Goal: Use online tool/utility: Utilize a website feature to perform a specific function

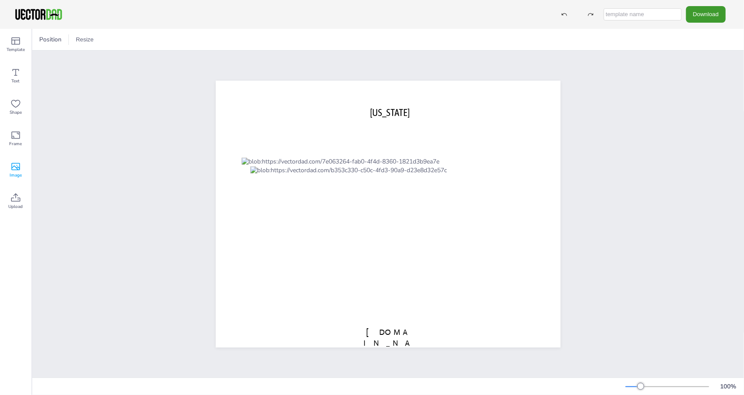
click at [14, 174] on span "Image" at bounding box center [16, 175] width 12 height 7
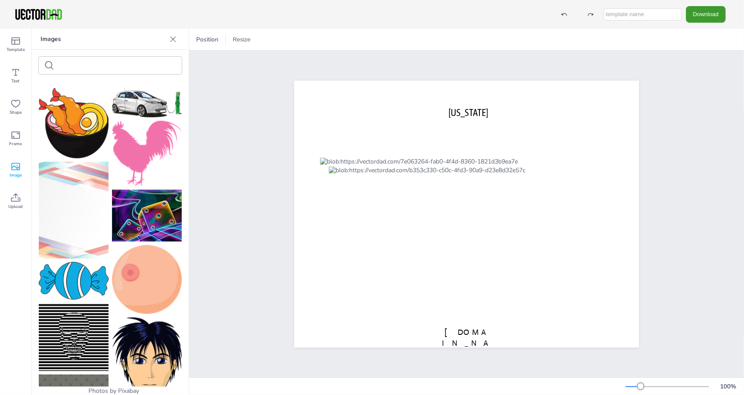
click at [139, 277] on img at bounding box center [147, 279] width 70 height 69
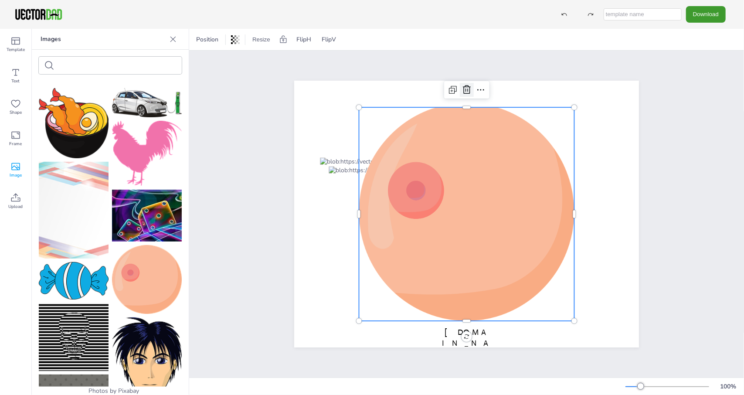
click at [465, 90] on icon at bounding box center [467, 89] width 8 height 9
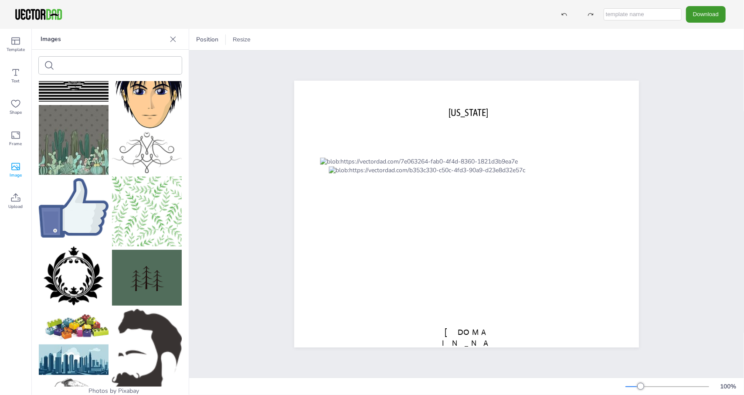
scroll to position [269, 0]
click at [15, 49] on span "Template" at bounding box center [16, 49] width 18 height 7
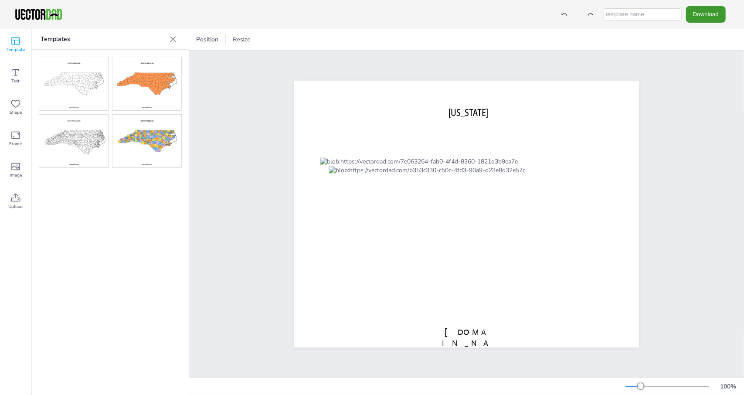
click at [160, 142] on img at bounding box center [146, 141] width 69 height 53
click at [17, 75] on icon at bounding box center [16, 72] width 7 height 7
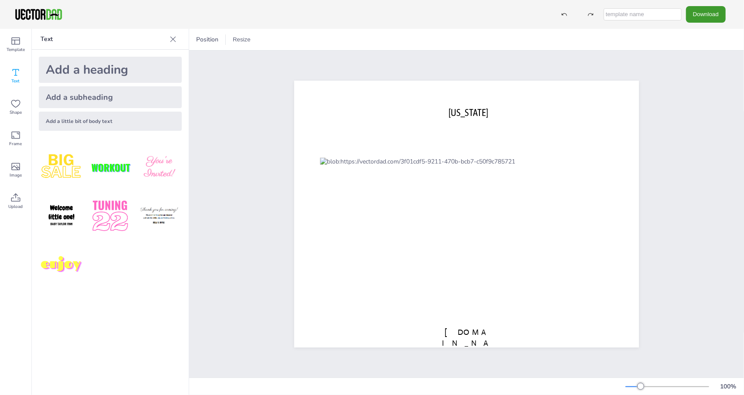
click at [61, 163] on img at bounding box center [61, 167] width 45 height 45
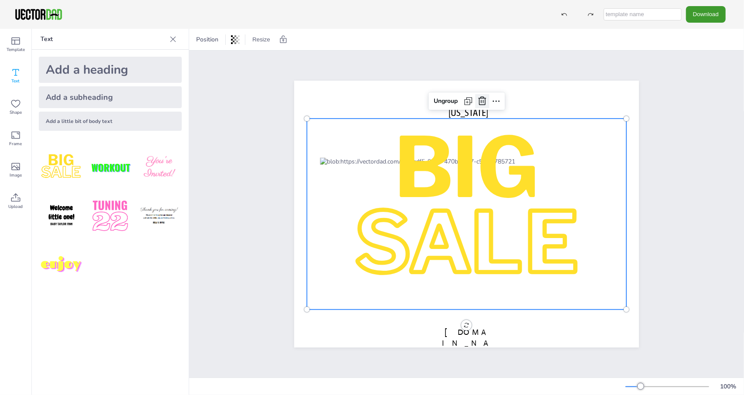
click at [477, 98] on icon at bounding box center [482, 101] width 10 height 10
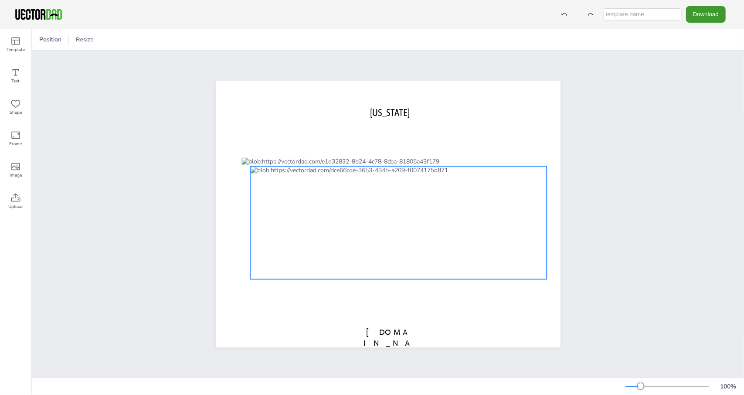
click at [370, 189] on div at bounding box center [398, 222] width 296 height 113
click at [390, 197] on div at bounding box center [398, 222] width 296 height 113
click at [86, 42] on div at bounding box center [84, 39] width 10 height 10
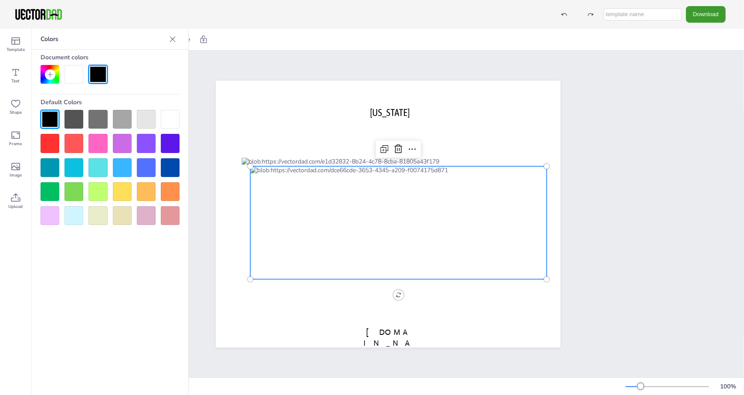
click at [122, 148] on div at bounding box center [122, 143] width 19 height 19
click at [170, 122] on div at bounding box center [170, 119] width 19 height 19
click at [337, 168] on div at bounding box center [398, 222] width 296 height 113
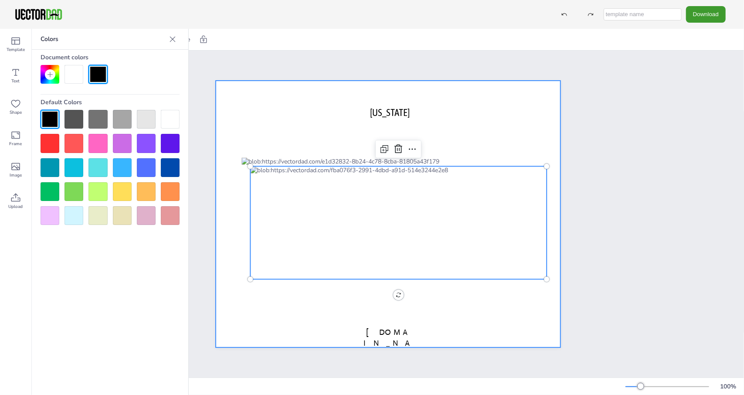
click at [299, 298] on div at bounding box center [388, 214] width 345 height 267
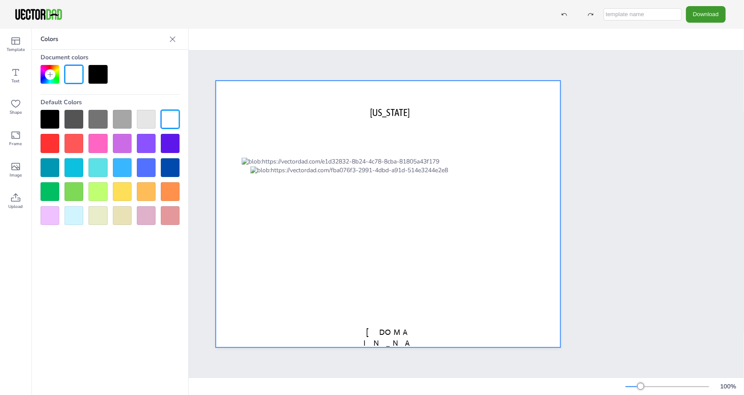
click at [171, 164] on div at bounding box center [170, 167] width 19 height 19
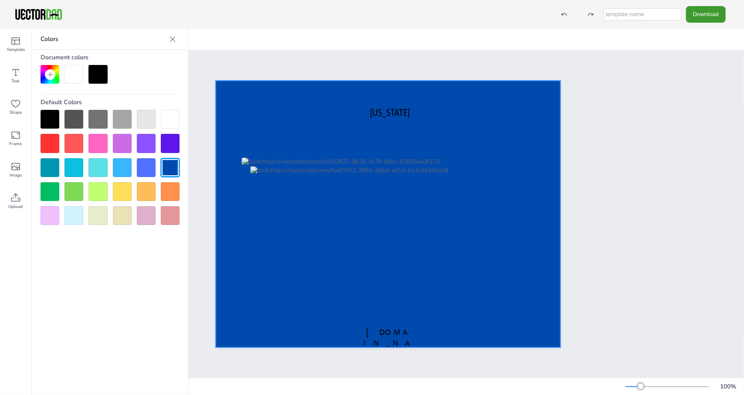
click at [171, 111] on div at bounding box center [170, 119] width 19 height 19
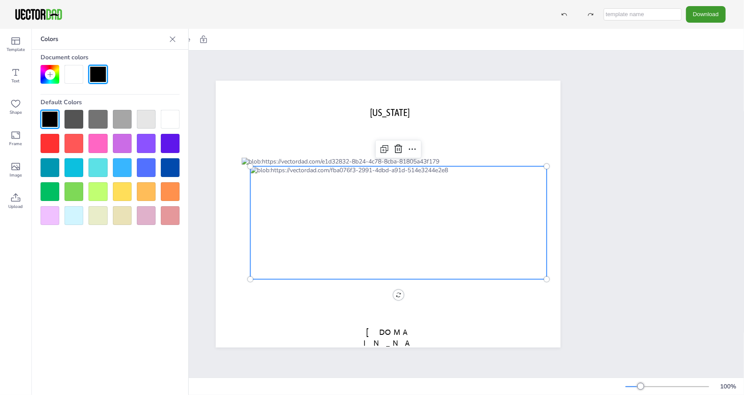
click at [396, 185] on div at bounding box center [398, 222] width 296 height 113
click at [121, 140] on div at bounding box center [122, 143] width 19 height 19
click at [120, 144] on div at bounding box center [122, 143] width 19 height 19
click at [311, 211] on div at bounding box center [398, 222] width 296 height 113
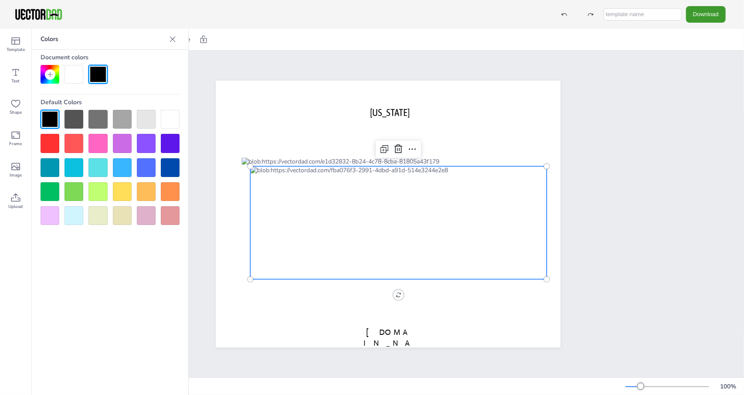
click at [302, 208] on div at bounding box center [398, 222] width 296 height 113
click at [170, 162] on div at bounding box center [170, 167] width 19 height 19
click at [169, 169] on div at bounding box center [170, 167] width 19 height 19
click at [168, 187] on div at bounding box center [170, 191] width 19 height 19
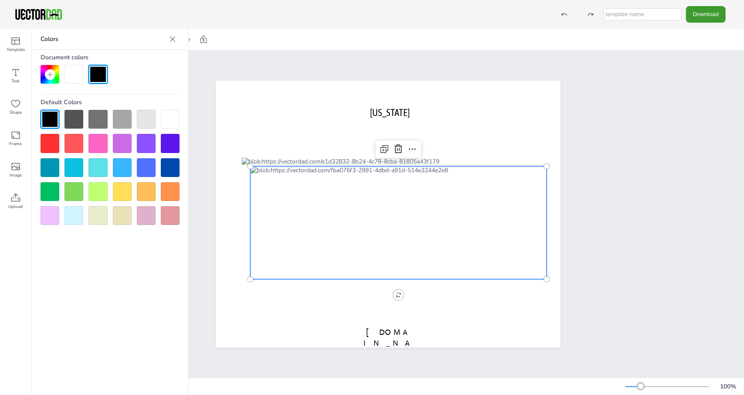
click at [168, 187] on div at bounding box center [170, 191] width 19 height 19
click at [173, 37] on icon at bounding box center [172, 39] width 9 height 9
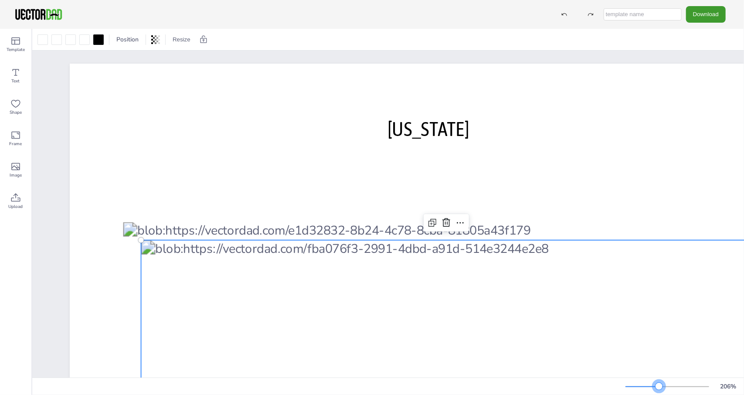
drag, startPoint x: 644, startPoint y: 387, endPoint x: 659, endPoint y: 387, distance: 14.8
click at [659, 387] on div at bounding box center [658, 385] width 7 height 7
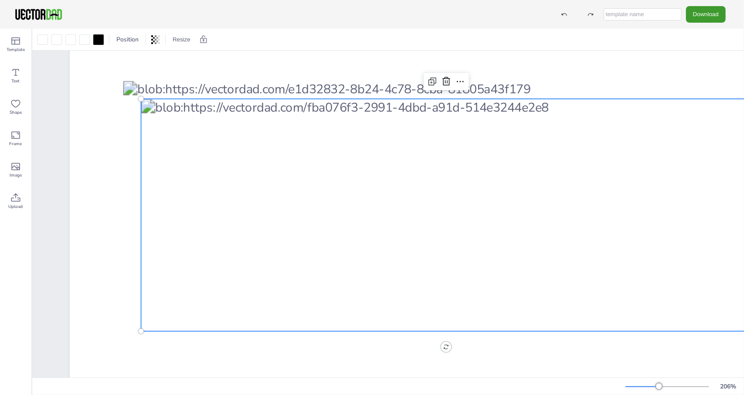
scroll to position [141, 0]
click at [458, 167] on div at bounding box center [446, 215] width 610 height 232
drag, startPoint x: 454, startPoint y: 170, endPoint x: 458, endPoint y: 167, distance: 5.0
click at [458, 167] on div at bounding box center [446, 215] width 610 height 232
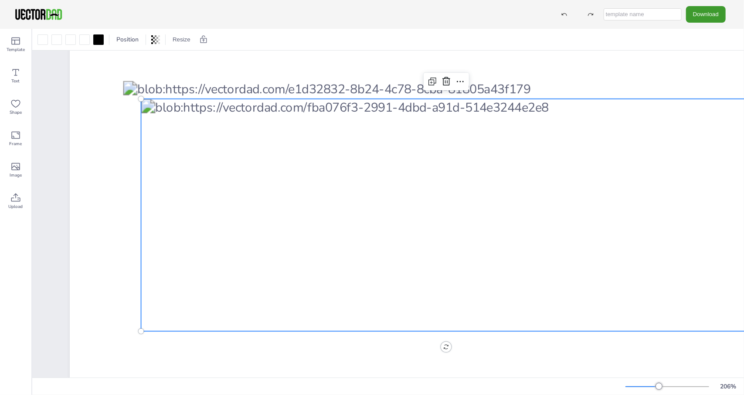
click at [438, 182] on div at bounding box center [446, 215] width 610 height 232
click at [446, 181] on div at bounding box center [446, 215] width 610 height 232
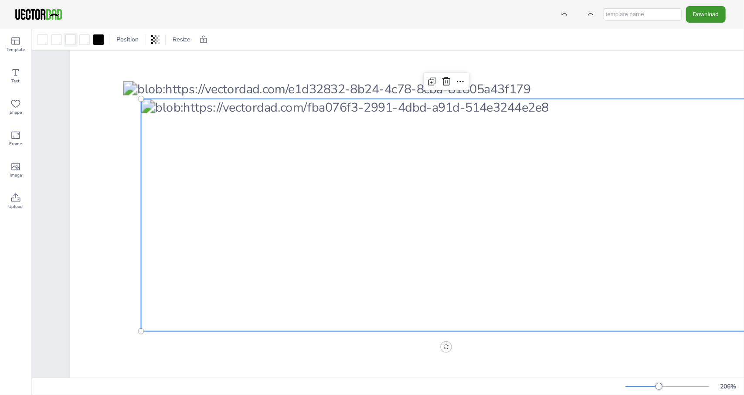
click at [71, 42] on div at bounding box center [70, 39] width 10 height 10
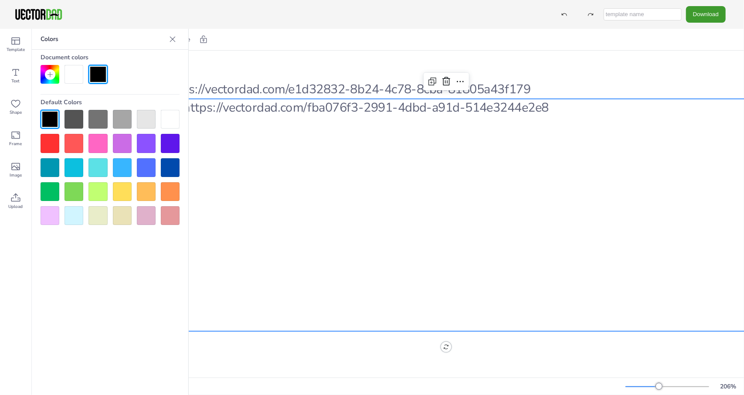
click at [157, 140] on div at bounding box center [110, 167] width 139 height 115
click at [150, 146] on div at bounding box center [146, 143] width 19 height 19
click at [122, 147] on div at bounding box center [122, 143] width 19 height 19
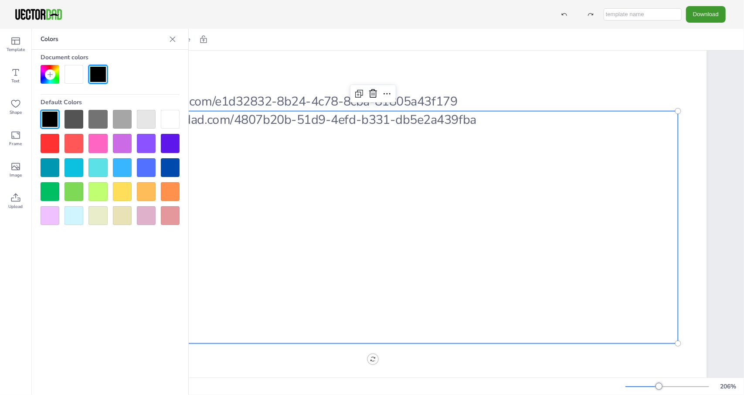
scroll to position [127, 79]
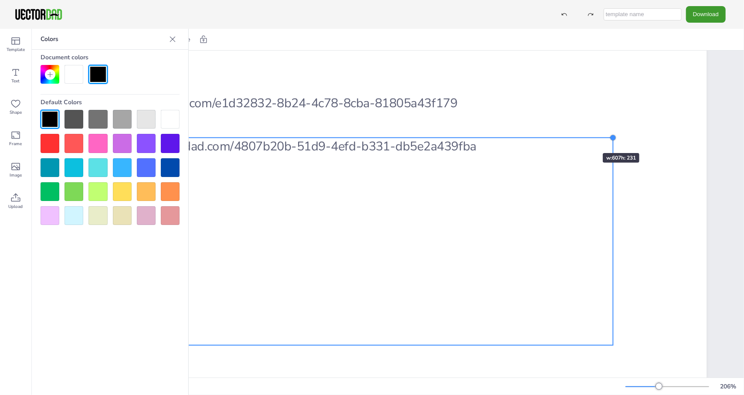
drag, startPoint x: 669, startPoint y: 112, endPoint x: 581, endPoint y: 135, distance: 91.4
click at [581, 135] on div "[US_STATE] [DOMAIN_NAME]" at bounding box center [352, 210] width 710 height 549
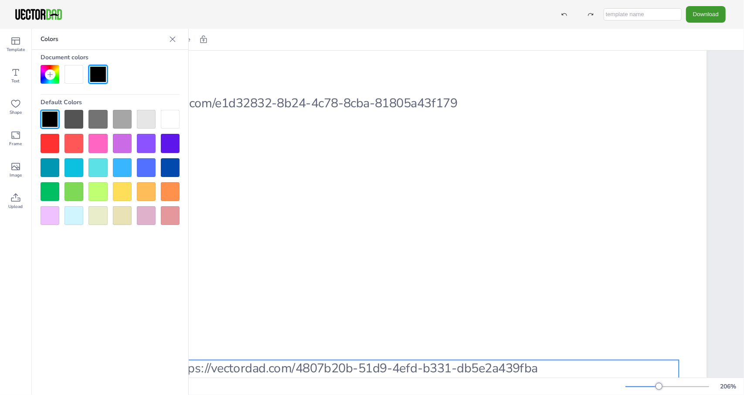
drag, startPoint x: 461, startPoint y: 186, endPoint x: 522, endPoint y: 409, distance: 231.2
click at [522, 394] on html "Download Template Text Shape Frame Image Upload Colors Document colors Default …" at bounding box center [372, 197] width 744 height 395
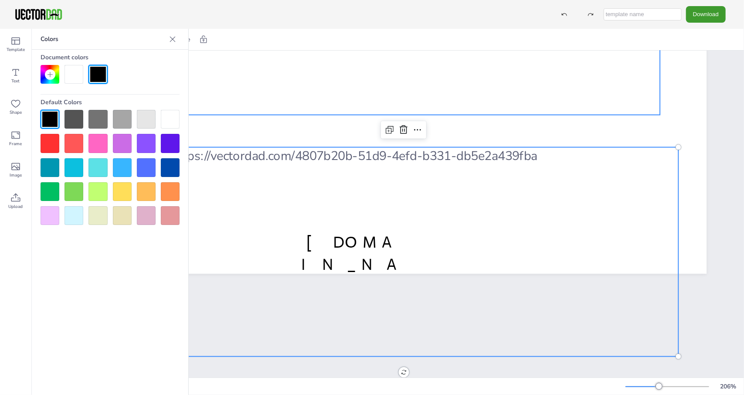
scroll to position [346, 79]
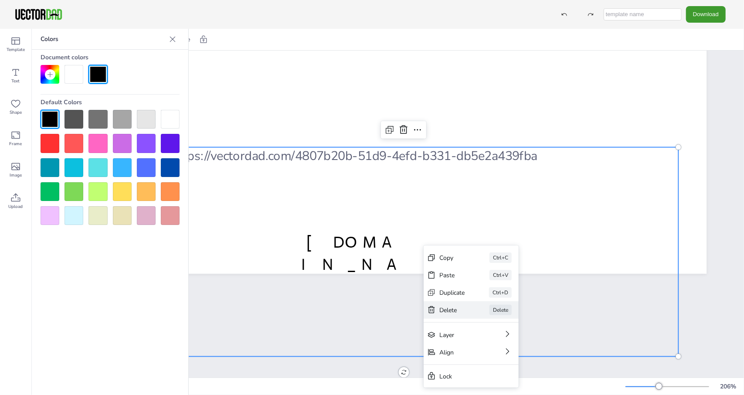
click at [463, 309] on div "Delete" at bounding box center [452, 310] width 26 height 8
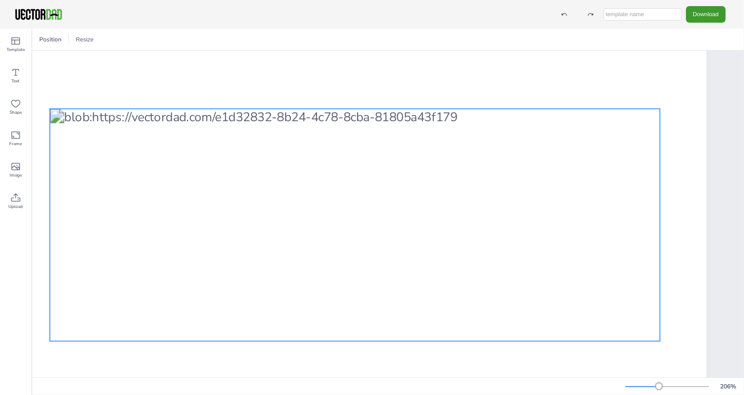
scroll to position [133, 79]
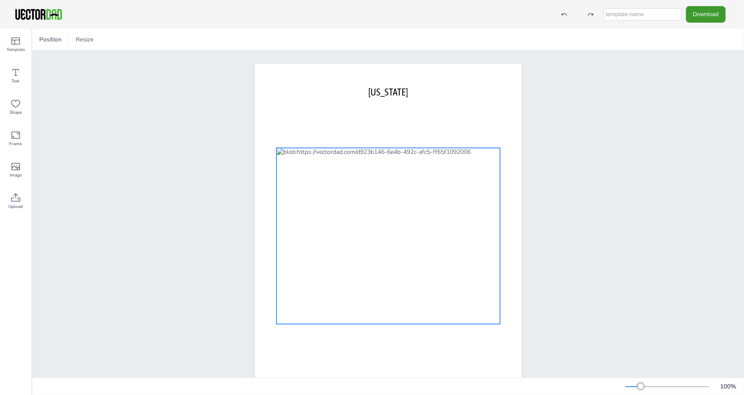
click at [365, 164] on div at bounding box center [387, 236] width 223 height 176
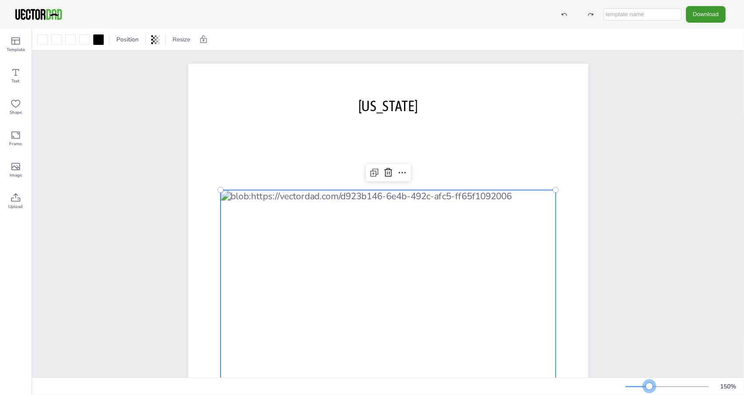
click at [649, 385] on div at bounding box center [667, 386] width 84 height 7
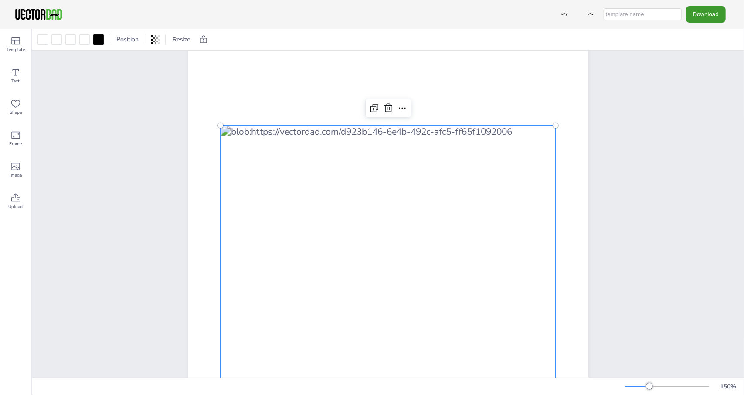
scroll to position [67, 0]
